Goal: Information Seeking & Learning: Learn about a topic

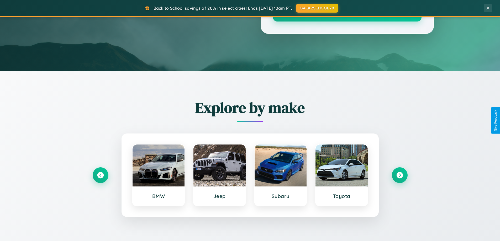
scroll to position [1010, 0]
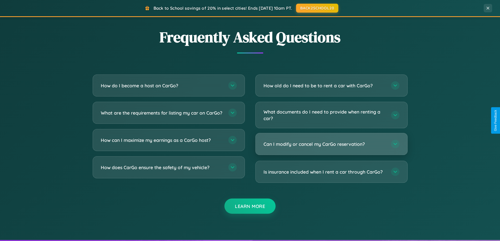
click at [331, 144] on h3 "Can I modify or cancel my CarGo reservation?" at bounding box center [324, 144] width 122 height 7
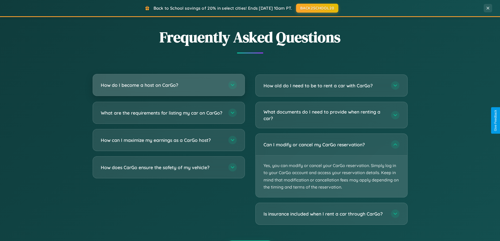
click at [168, 85] on h3 "How do I become a host on CarGo?" at bounding box center [162, 85] width 122 height 7
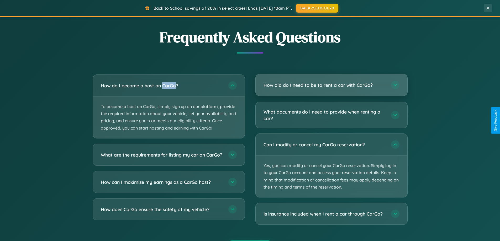
click at [331, 85] on h3 "How old do I need to be to rent a car with CarGo?" at bounding box center [324, 85] width 122 height 7
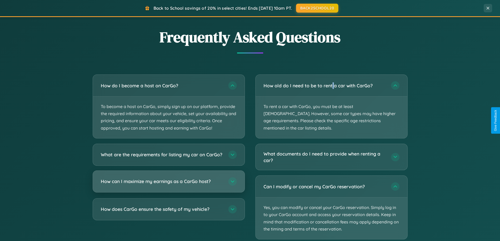
click at [168, 185] on h3 "How can I maximize my earnings as a CarGo host?" at bounding box center [162, 181] width 122 height 7
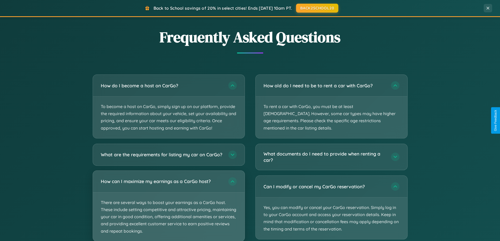
click at [168, 208] on p "There are several ways to boost your earnings as a CarGo host. These include se…" at bounding box center [169, 217] width 152 height 49
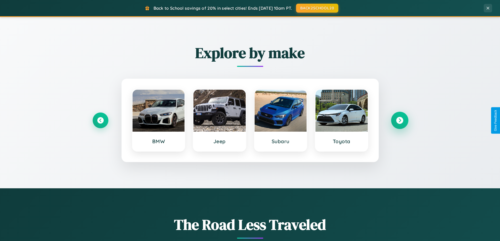
click at [399, 120] on icon at bounding box center [399, 120] width 7 height 7
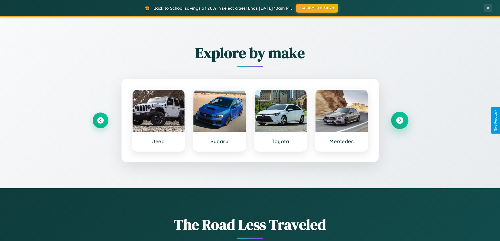
click at [399, 120] on icon at bounding box center [399, 120] width 7 height 7
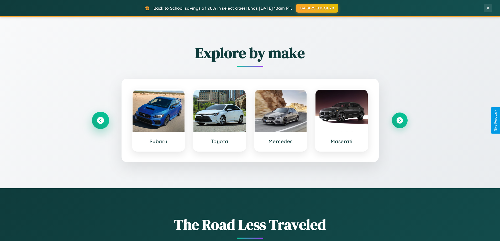
click at [100, 120] on icon at bounding box center [100, 120] width 7 height 7
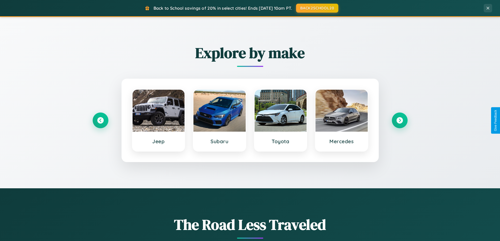
scroll to position [0, 0]
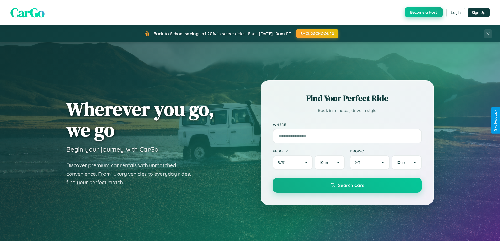
click at [423, 13] on button "Become a Host" at bounding box center [424, 12] width 38 height 10
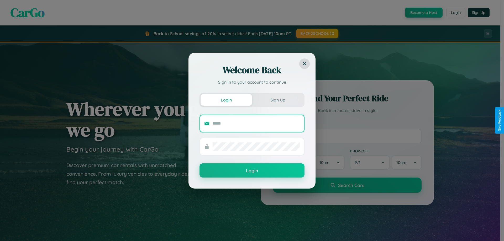
click at [256, 123] on input "text" at bounding box center [256, 123] width 87 height 8
type input "**********"
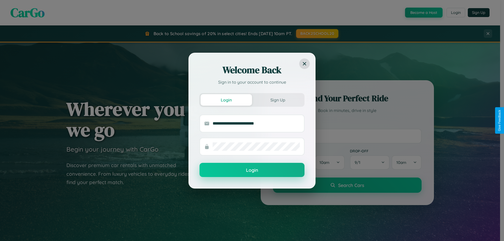
click at [252, 170] on button "Login" at bounding box center [251, 170] width 105 height 14
